Goal: Information Seeking & Learning: Learn about a topic

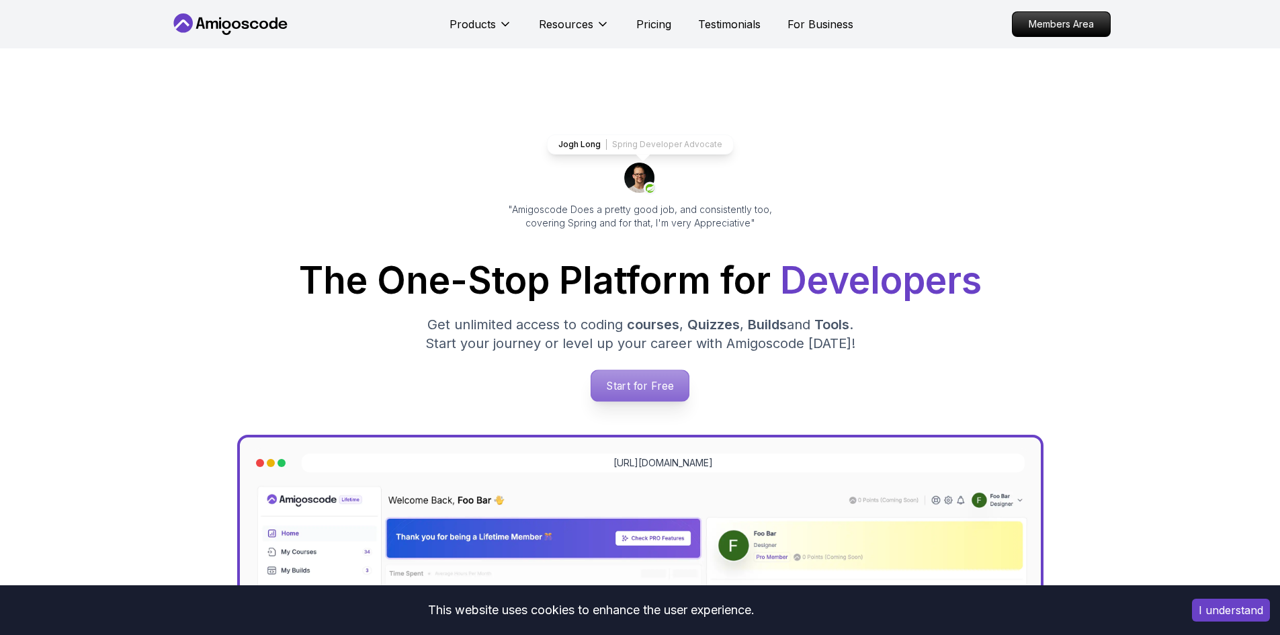
drag, startPoint x: 0, startPoint y: 0, endPoint x: 656, endPoint y: 382, distance: 758.9
click at [656, 382] on p "Start for Free" at bounding box center [639, 385] width 97 height 31
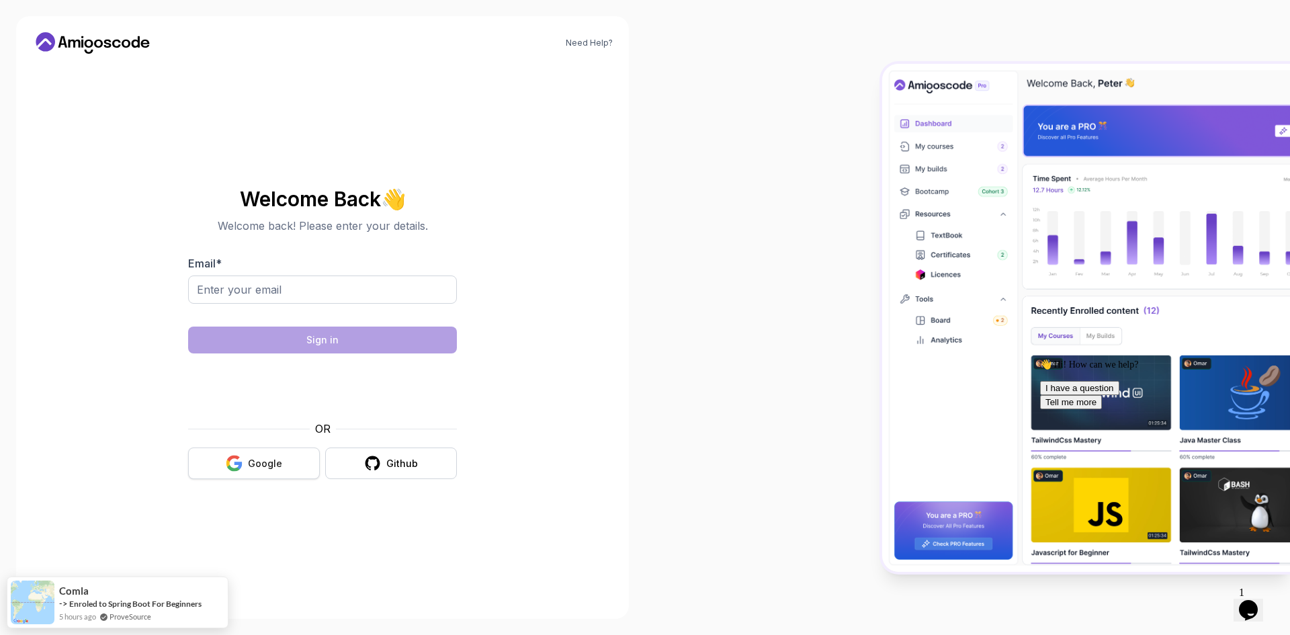
click at [278, 463] on div "Google" at bounding box center [265, 463] width 34 height 13
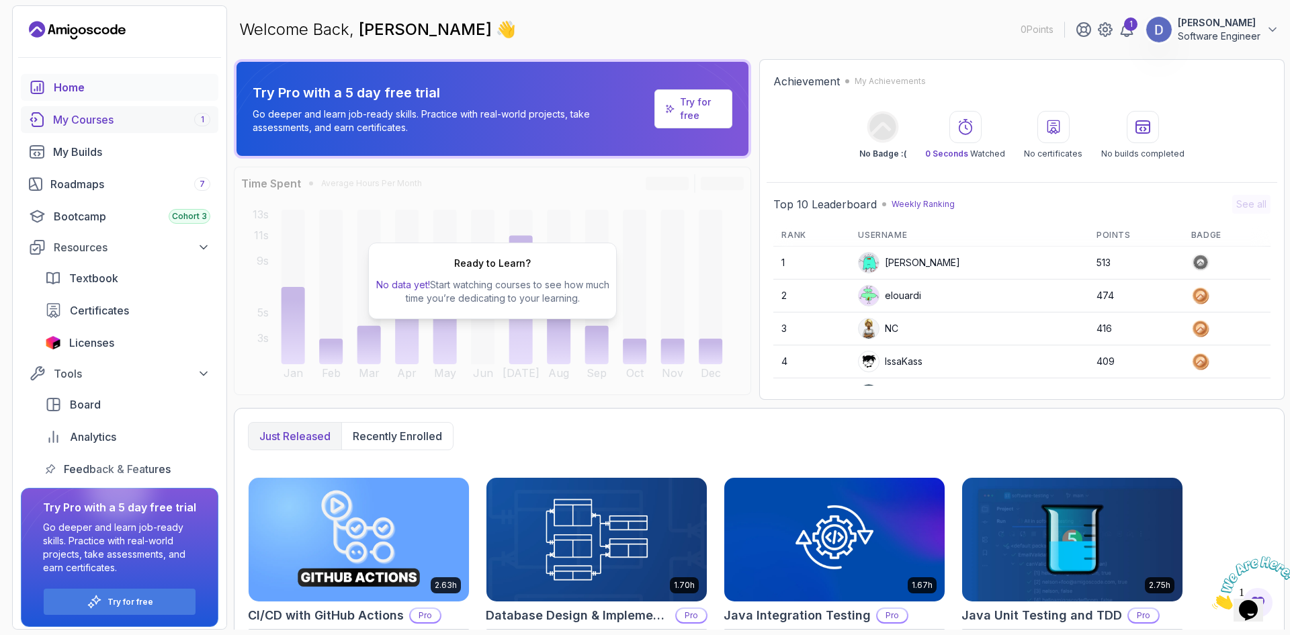
click at [134, 126] on div "My Courses 1" at bounding box center [131, 120] width 157 height 16
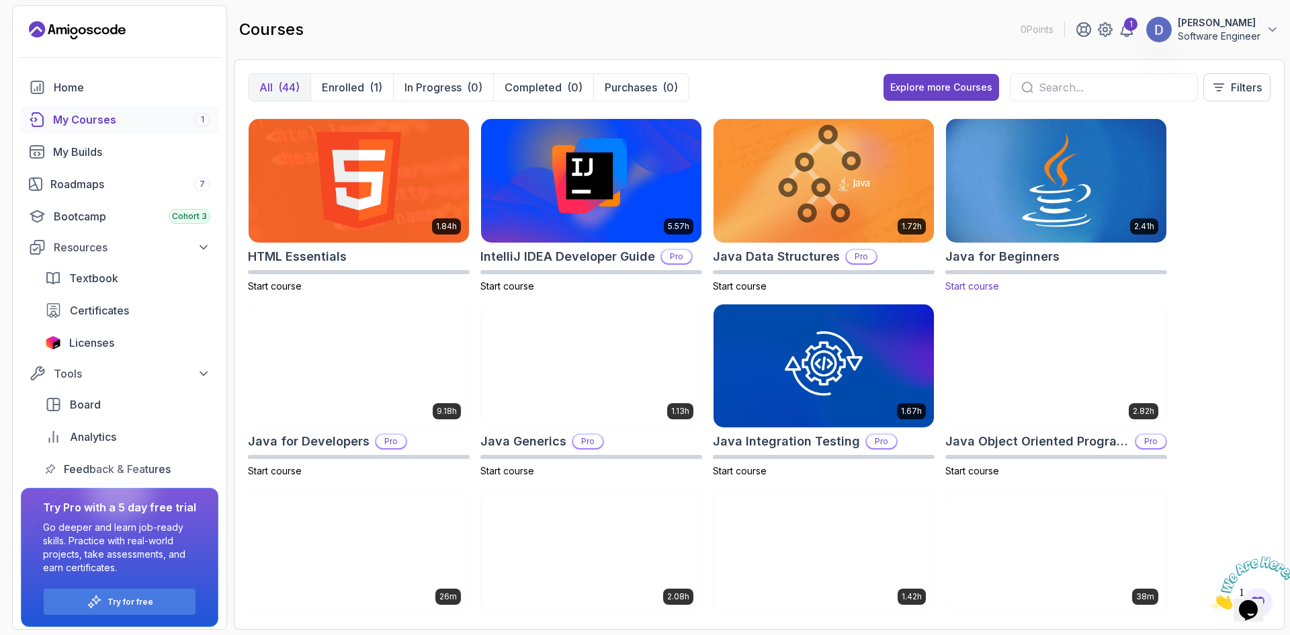
scroll to position [403, 0]
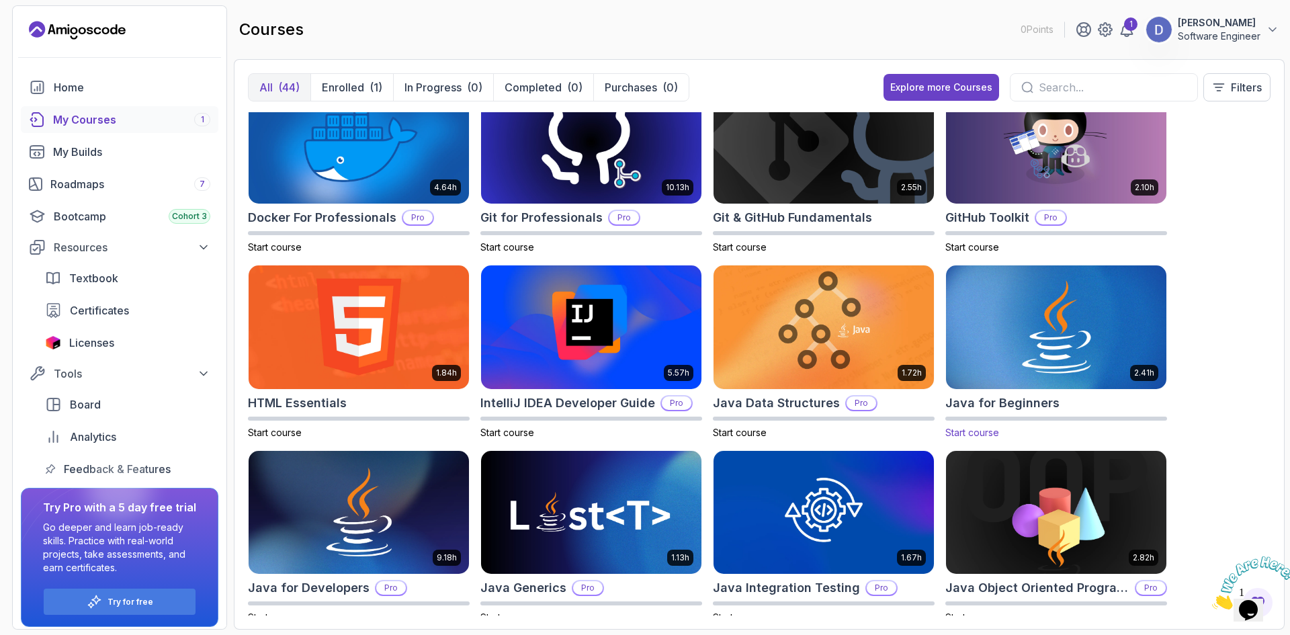
click at [1032, 319] on img at bounding box center [1055, 327] width 231 height 130
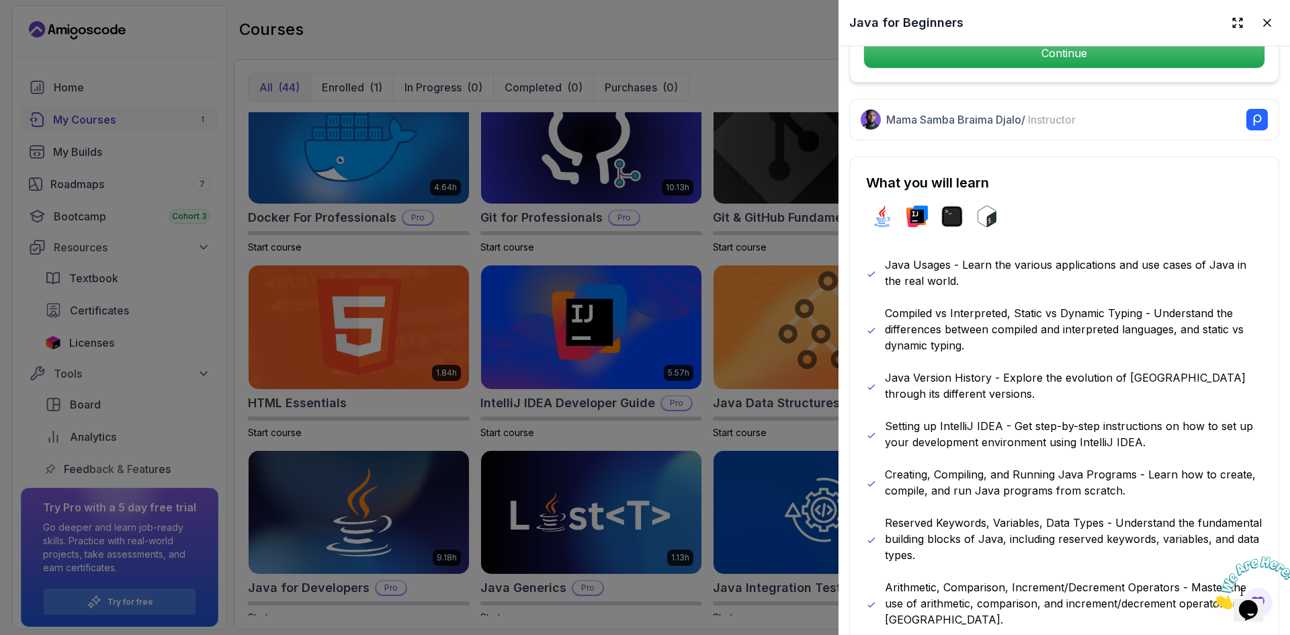
scroll to position [336, 0]
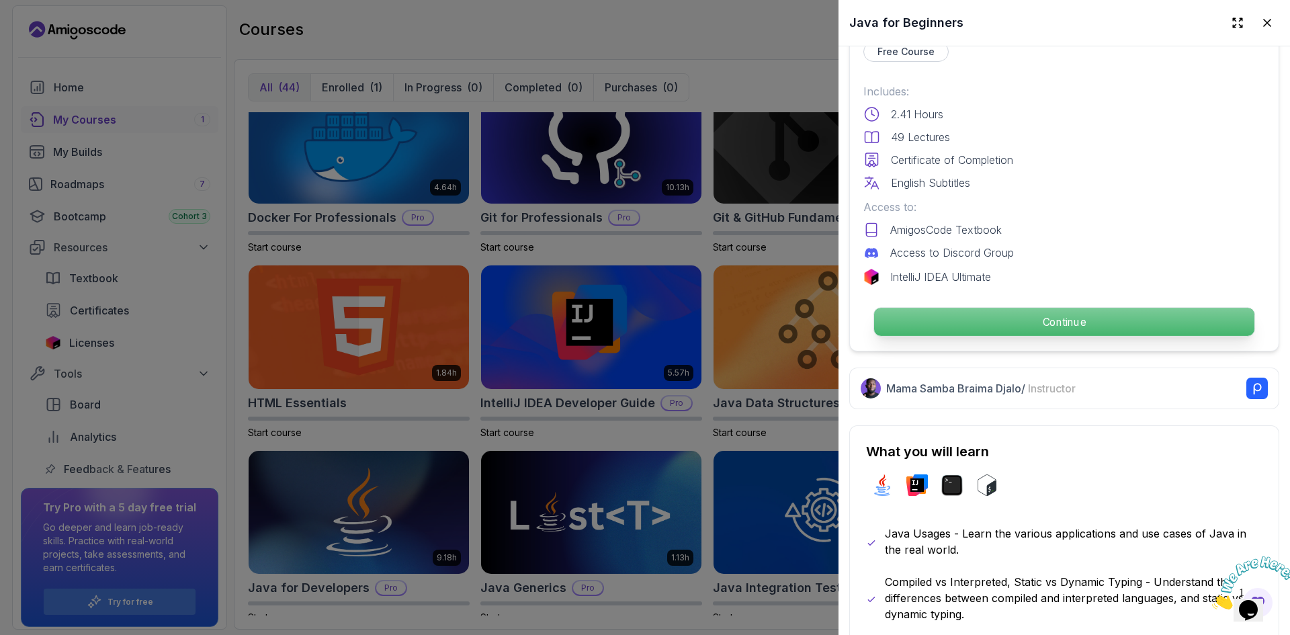
click at [1034, 324] on p "Continue" at bounding box center [1064, 322] width 380 height 28
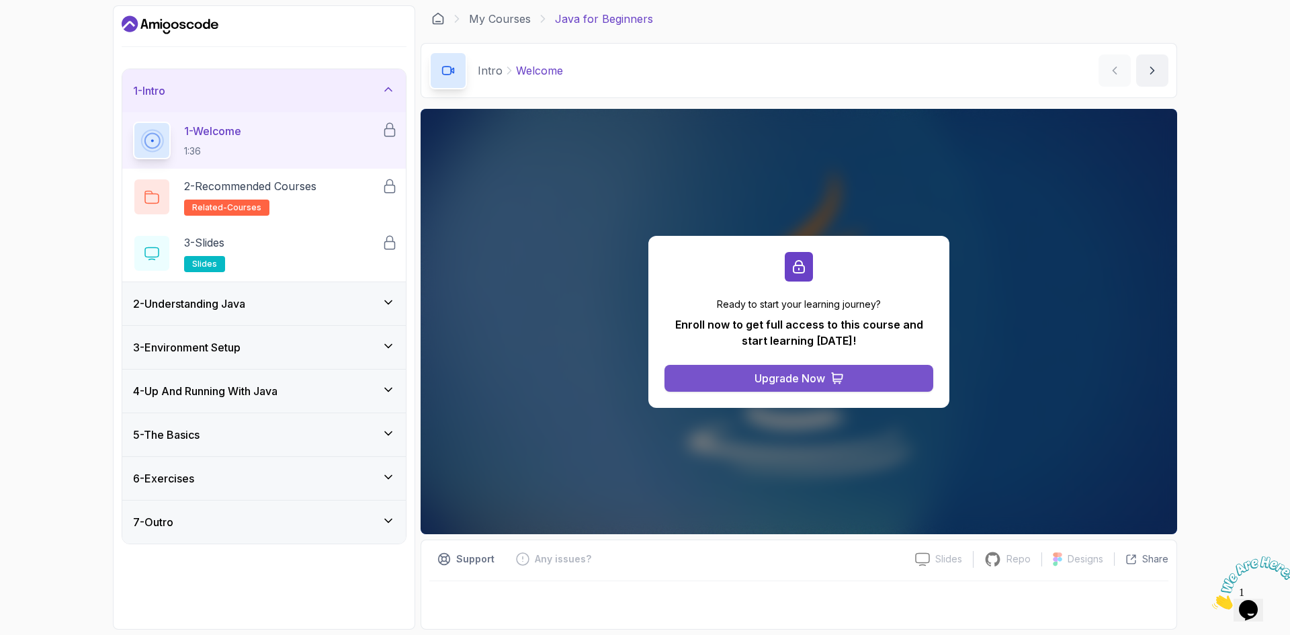
click at [735, 369] on button "Upgrade Now" at bounding box center [798, 378] width 269 height 27
click at [220, 304] on h3 "2 - Understanding Java" at bounding box center [189, 304] width 112 height 16
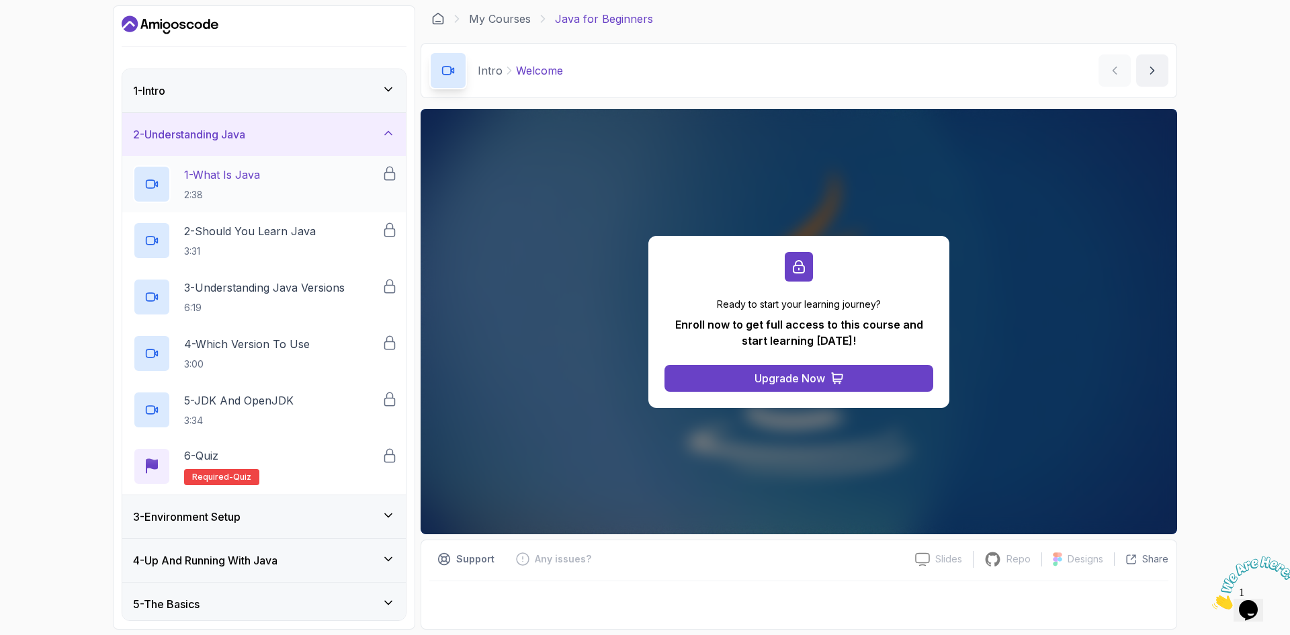
click at [221, 198] on p "2:38" at bounding box center [222, 194] width 76 height 13
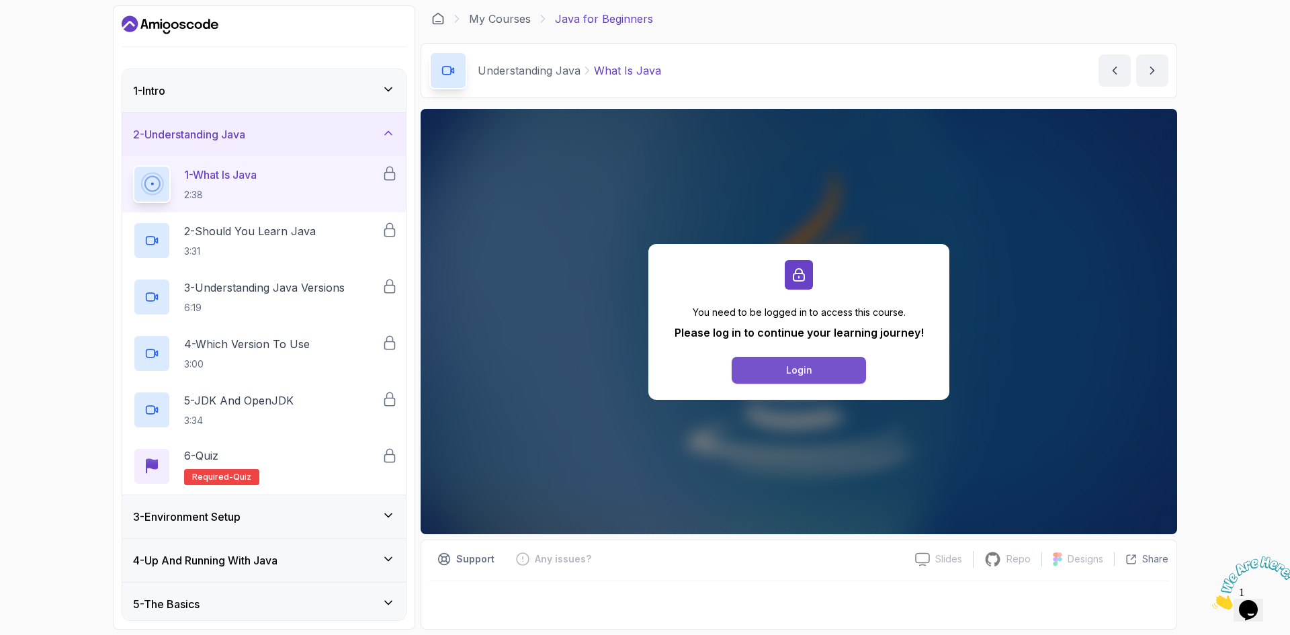
click at [780, 372] on button "Login" at bounding box center [799, 370] width 134 height 27
click at [257, 188] on p "2:38" at bounding box center [220, 194] width 73 height 13
click at [252, 232] on p "2 - Should You Learn Java" at bounding box center [250, 231] width 132 height 16
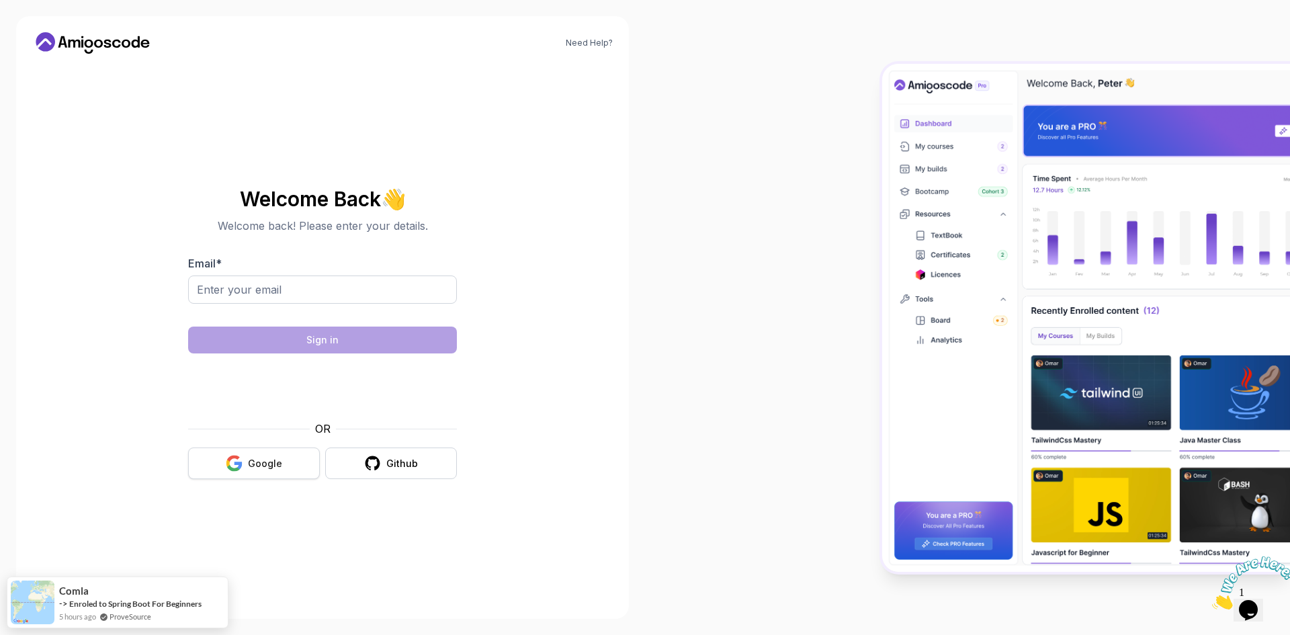
click at [277, 460] on div "Google" at bounding box center [265, 463] width 34 height 13
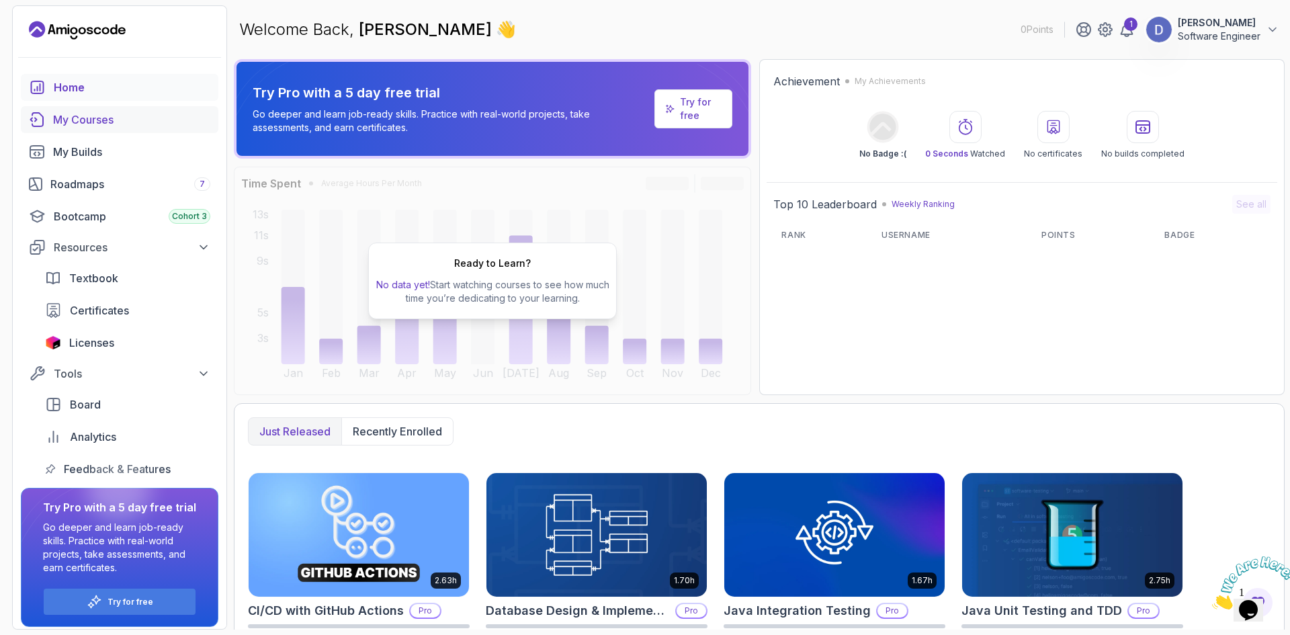
click at [114, 116] on div "My Courses" at bounding box center [131, 120] width 157 height 16
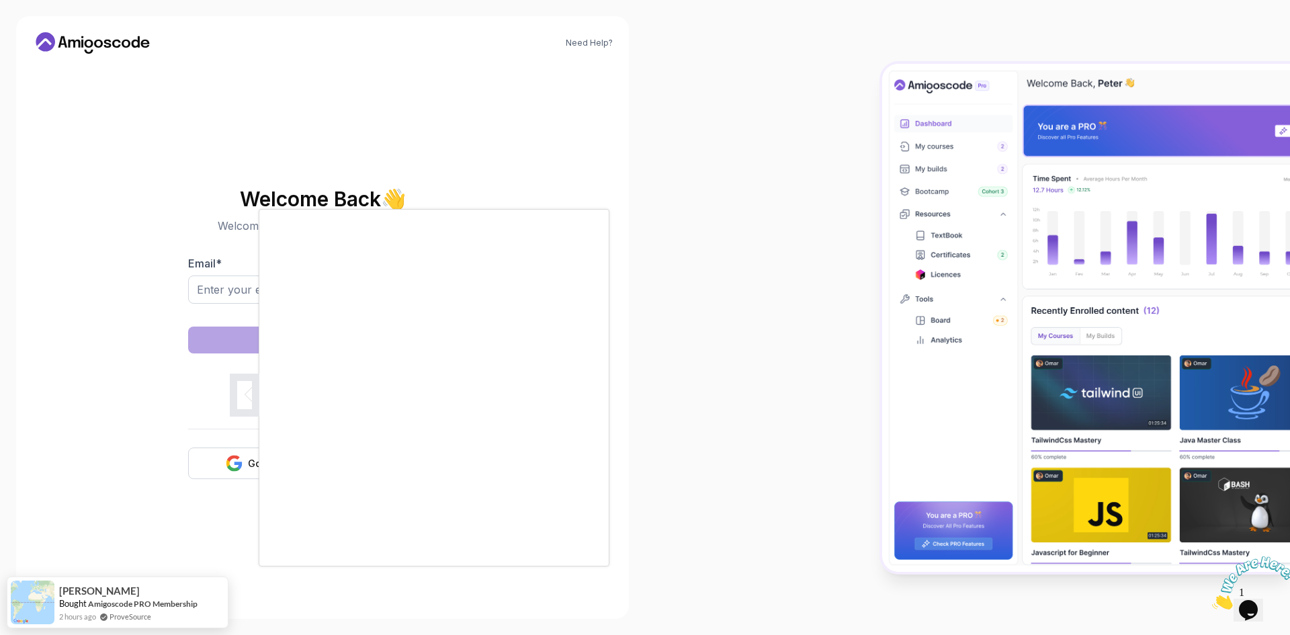
click at [846, 200] on body "Need Help? Welcome Back 👋 Welcome back! Please enter your details. Email * Sign…" at bounding box center [645, 317] width 1290 height 635
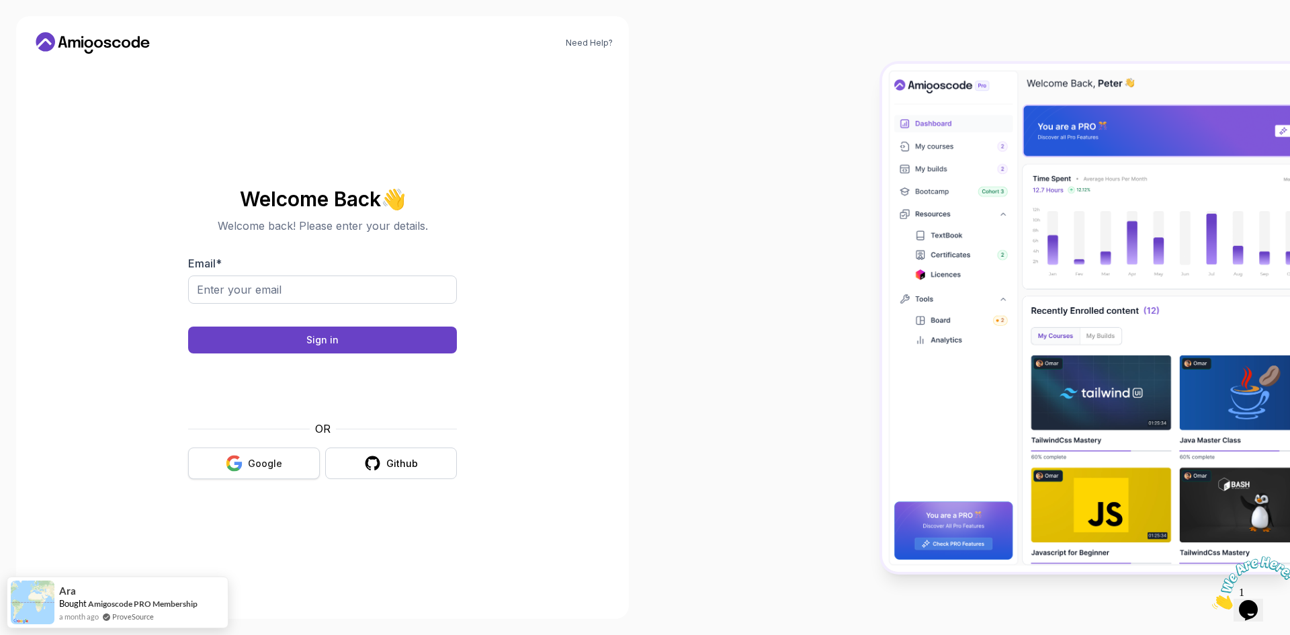
click at [246, 459] on button "Google" at bounding box center [254, 463] width 132 height 32
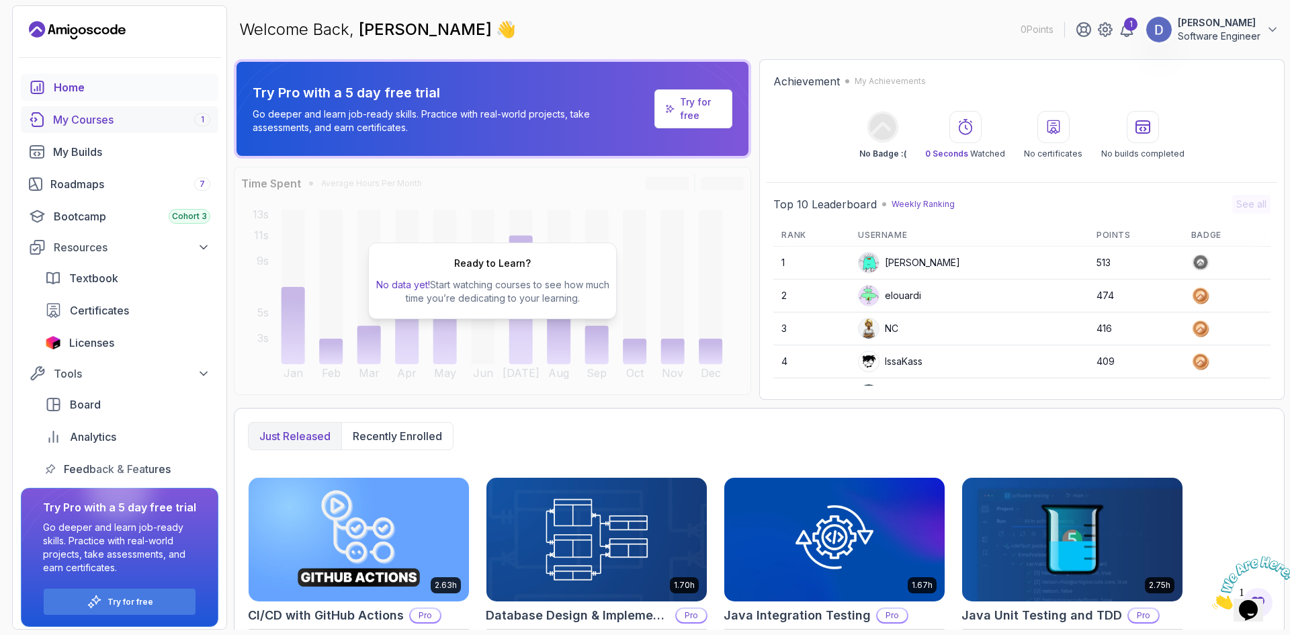
click at [156, 122] on div "My Courses 1" at bounding box center [131, 120] width 157 height 16
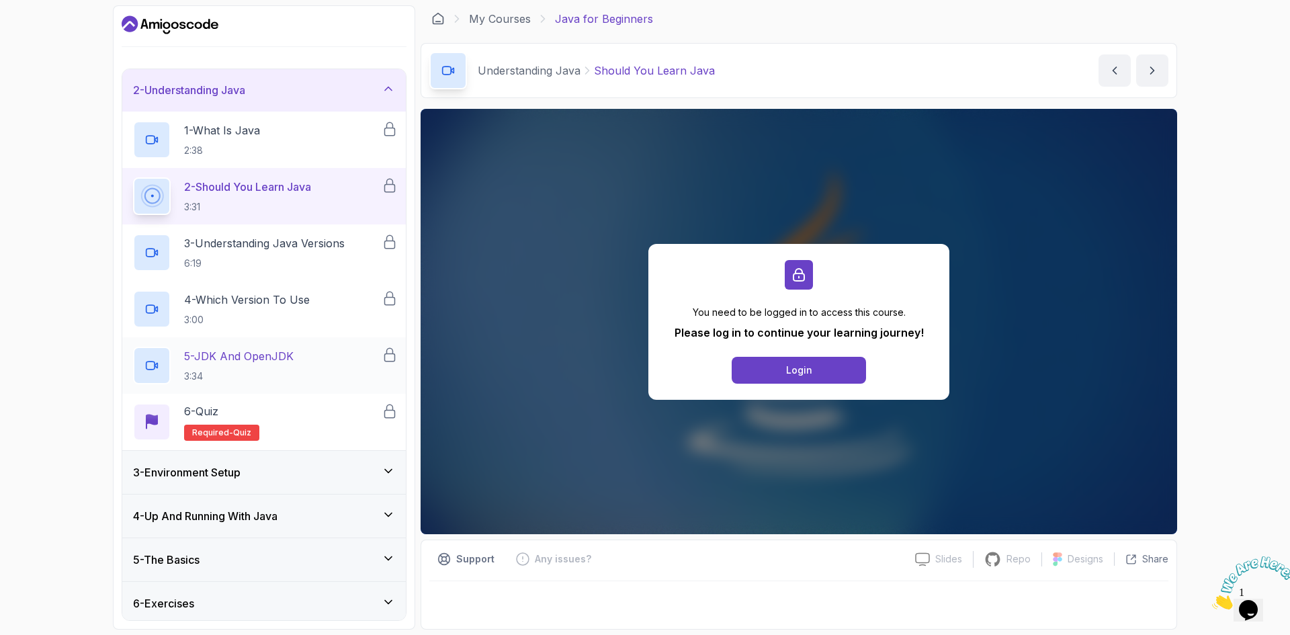
scroll to position [93, 0]
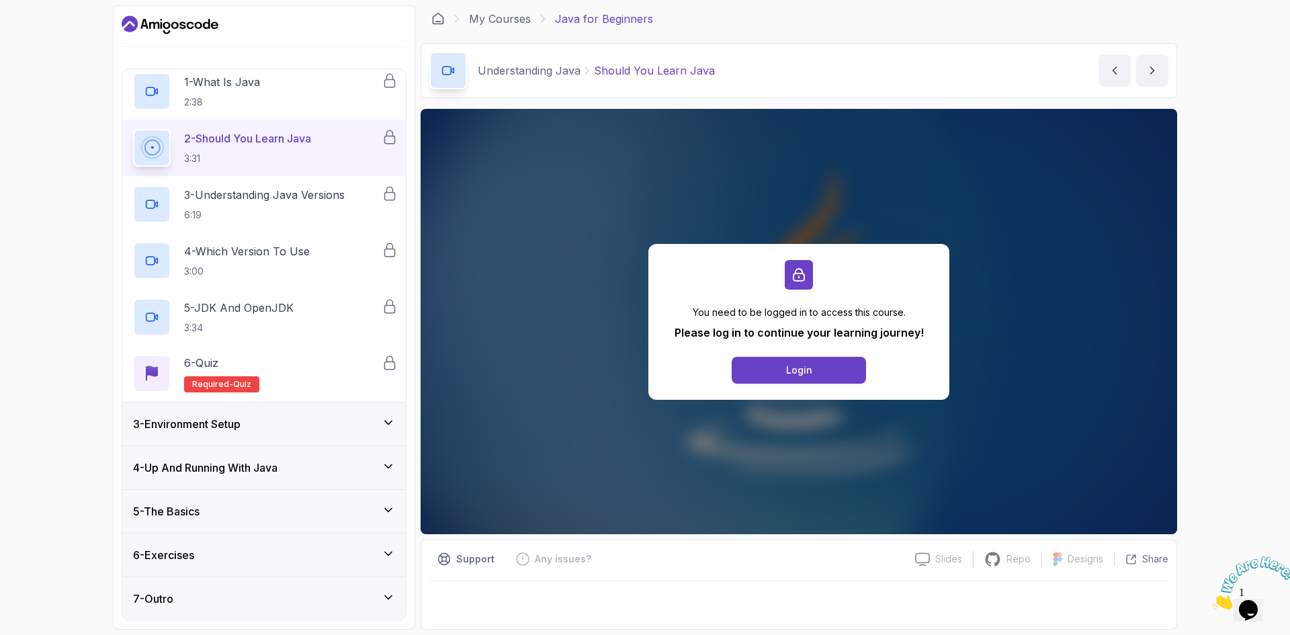
click at [253, 425] on div "3 - Environment Setup" at bounding box center [264, 424] width 262 height 16
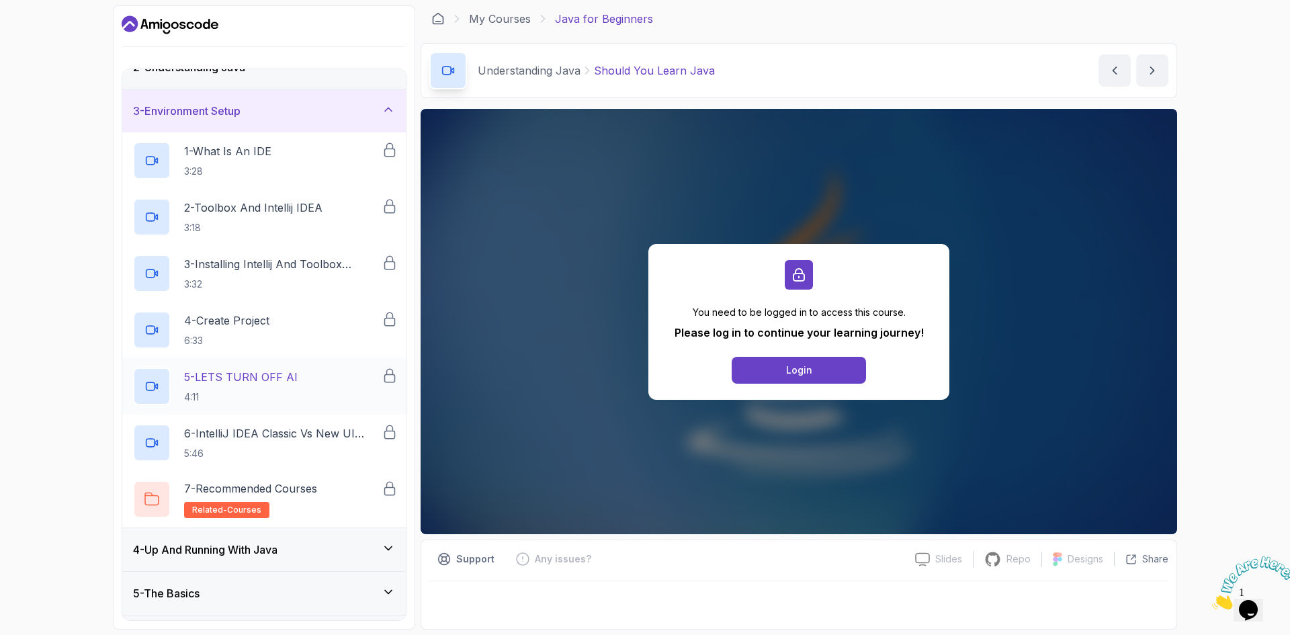
scroll to position [149, 0]
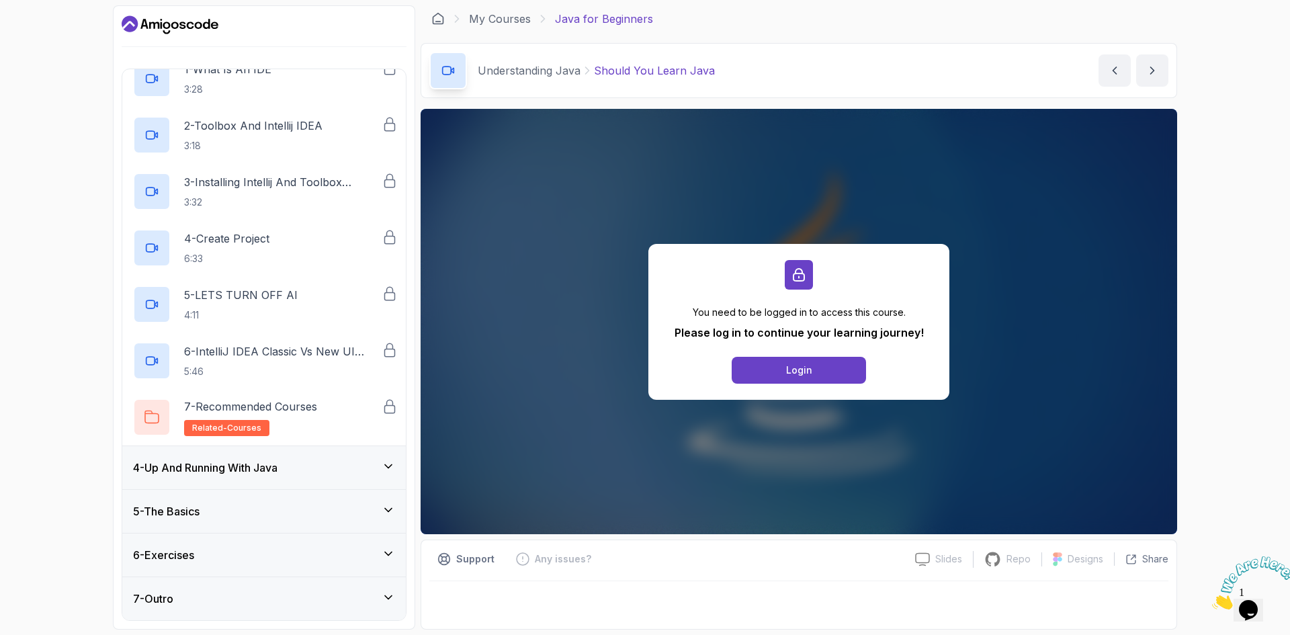
click at [224, 478] on div "4 - Up And Running With Java" at bounding box center [263, 467] width 283 height 43
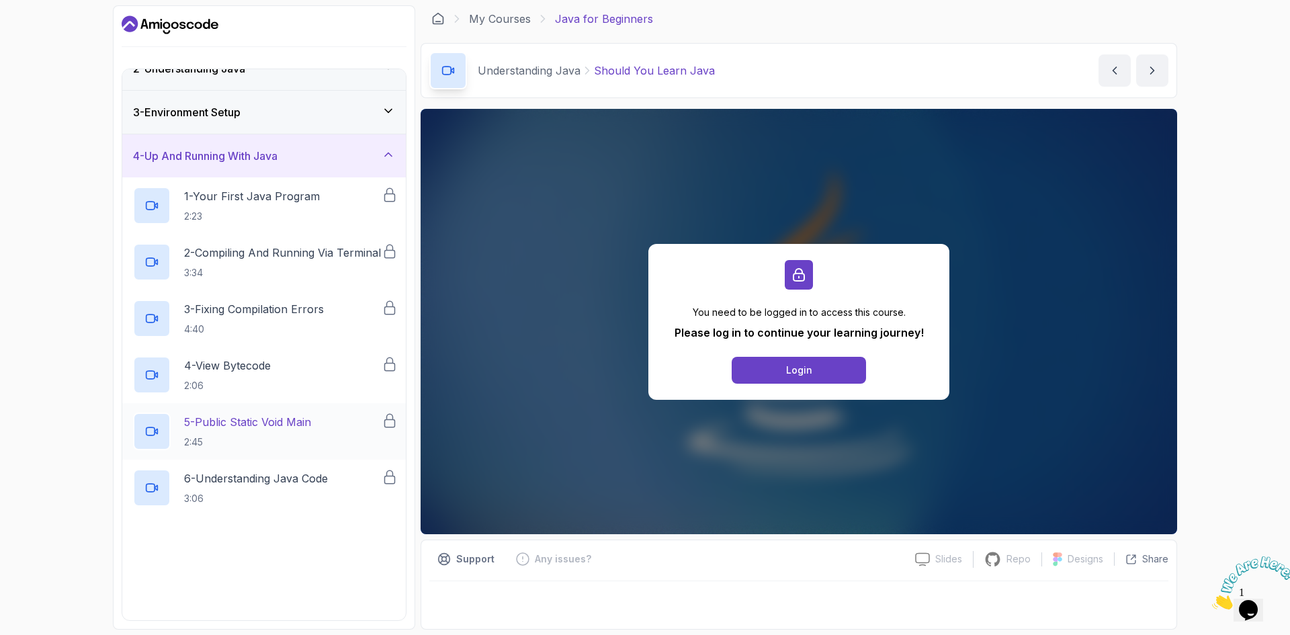
scroll to position [206, 0]
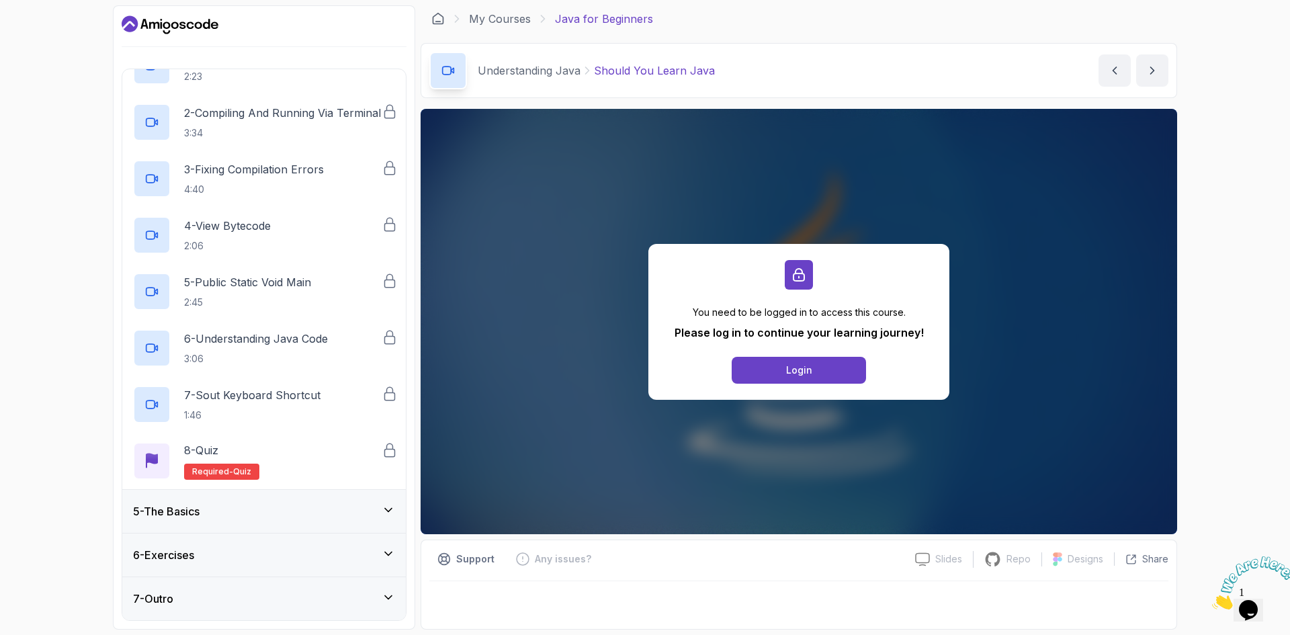
click at [232, 525] on div "5 - The Basics" at bounding box center [263, 511] width 283 height 43
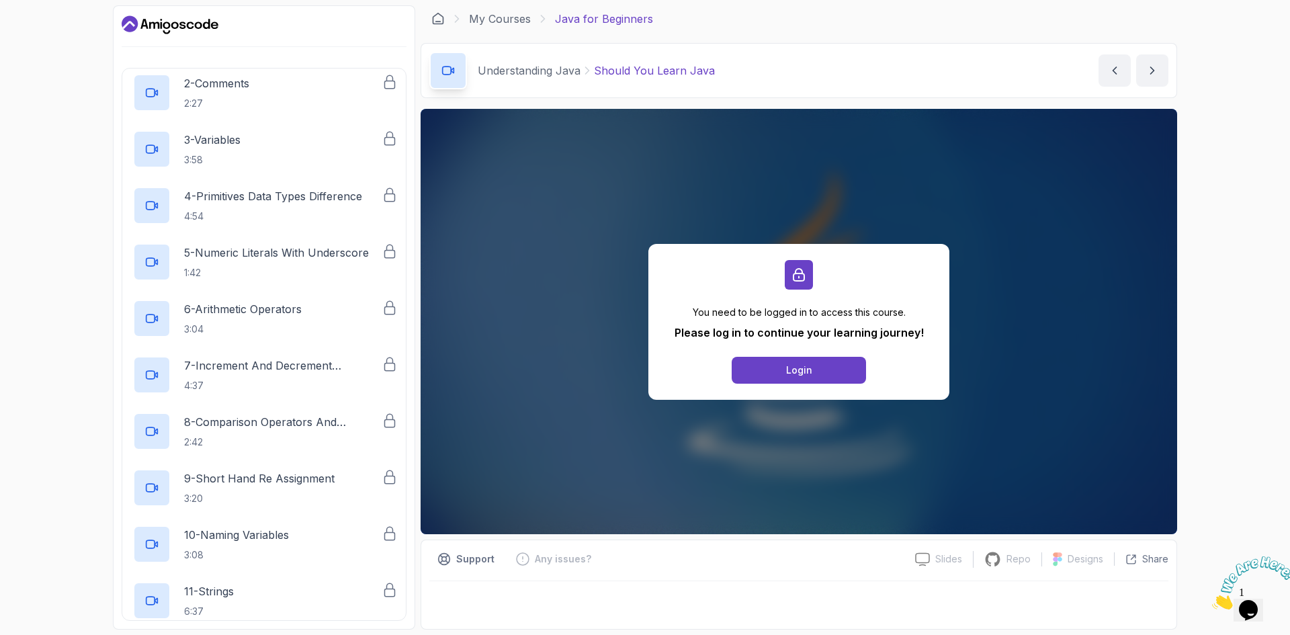
scroll to position [0, 0]
